Goal: Task Accomplishment & Management: Use online tool/utility

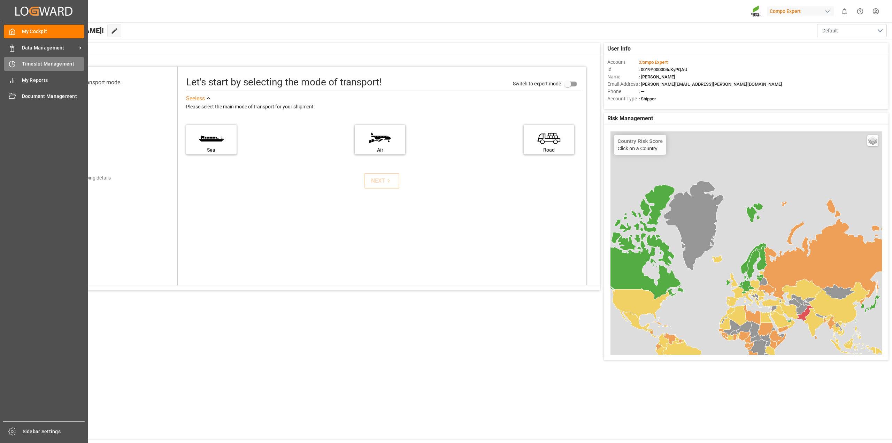
click at [48, 67] on span "Timeslot Management" at bounding box center [53, 63] width 62 height 7
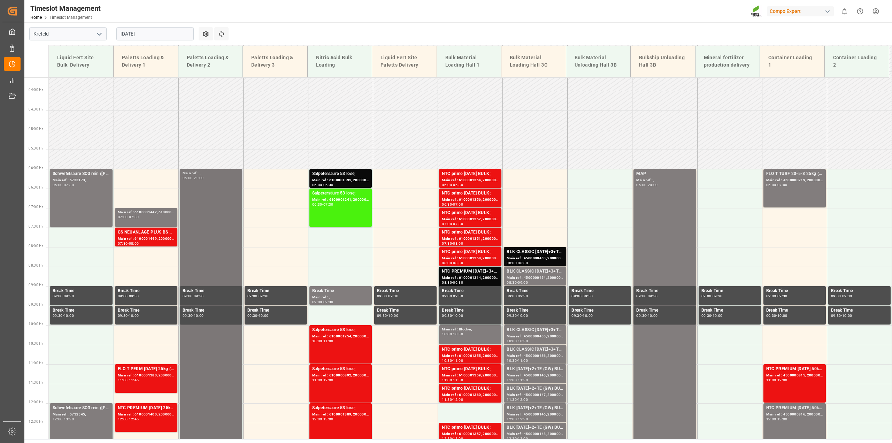
scroll to position [141, 0]
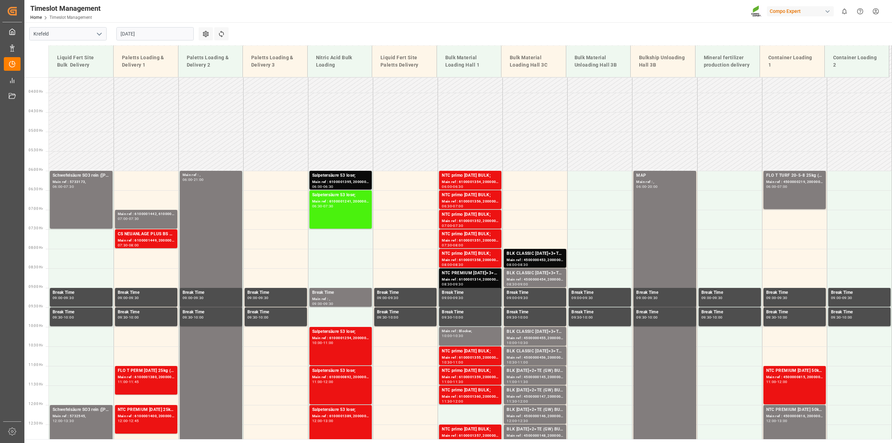
click at [191, 35] on input "[DATE]" at bounding box center [154, 33] width 77 height 13
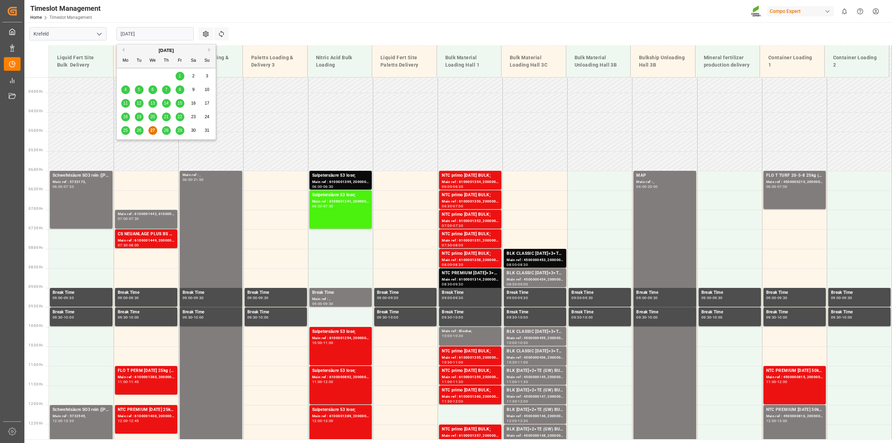
click at [166, 132] on span "28" at bounding box center [166, 130] width 5 height 5
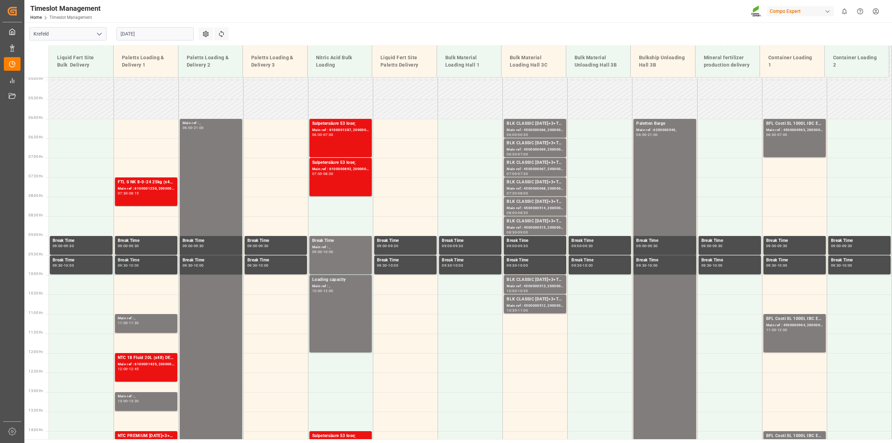
scroll to position [176, 0]
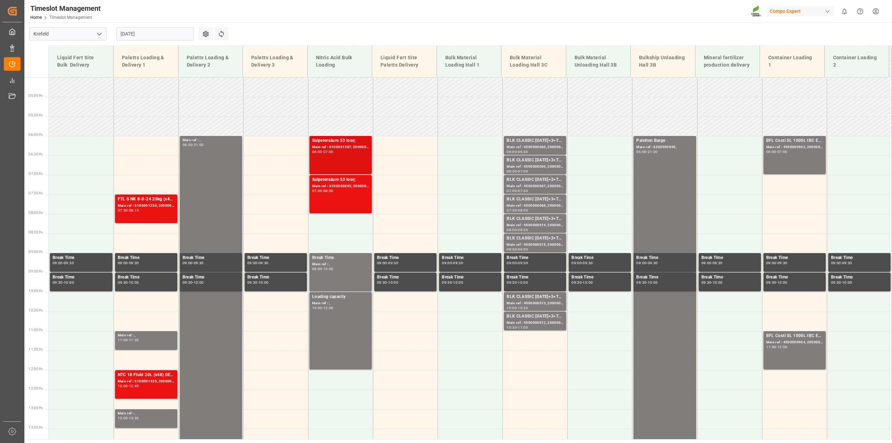
click at [342, 145] on div "Main ref : 6100001387, 2000001203;" at bounding box center [340, 147] width 57 height 6
click at [357, 185] on div "Main ref : 6100000892, 2000000902;" at bounding box center [340, 186] width 57 height 6
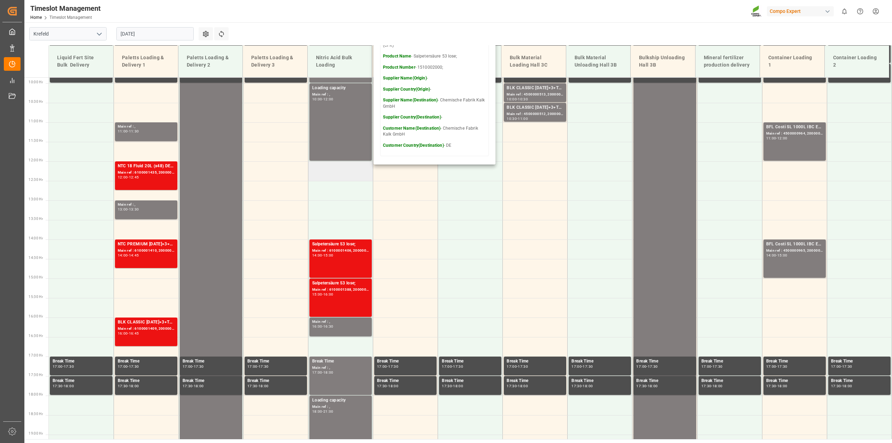
scroll to position [385, 0]
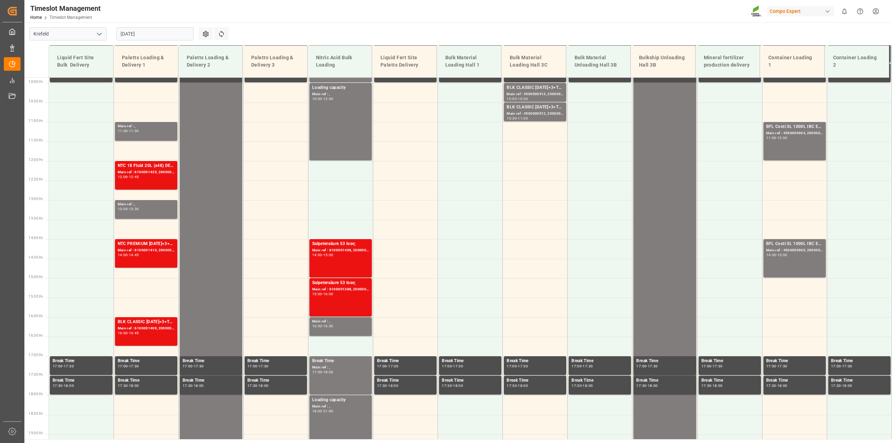
click at [363, 251] on div "Main ref : 6100001406, 2000001210;" at bounding box center [340, 250] width 57 height 6
click at [350, 289] on div "Main ref : 6100001388, 2000001204;" at bounding box center [340, 289] width 57 height 6
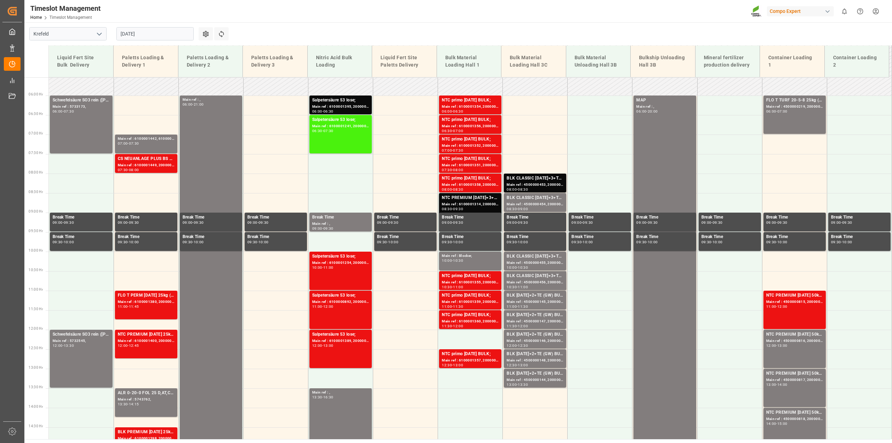
scroll to position [354, 0]
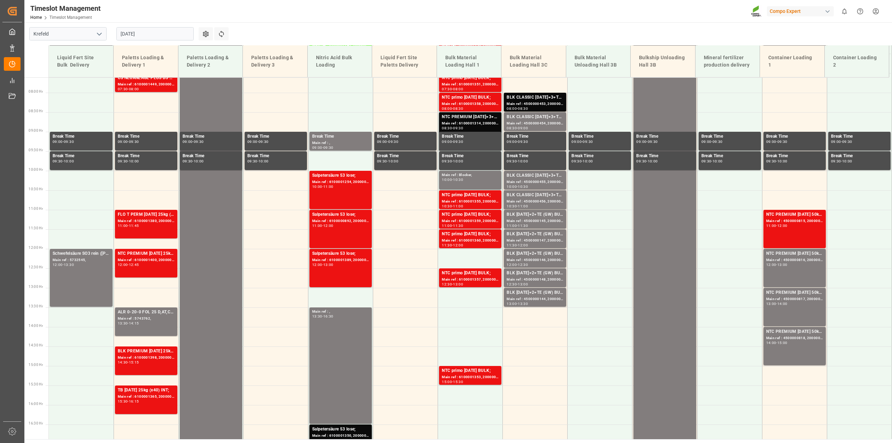
scroll to position [354, 0]
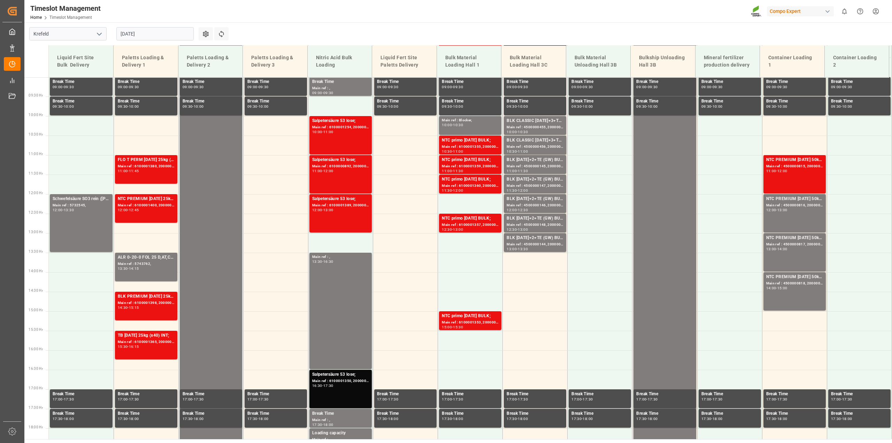
scroll to position [354, 0]
